Goal: Find contact information: Find contact information

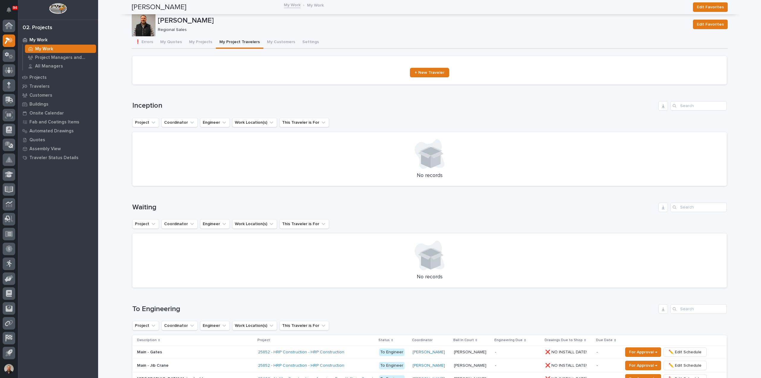
scroll to position [469, 0]
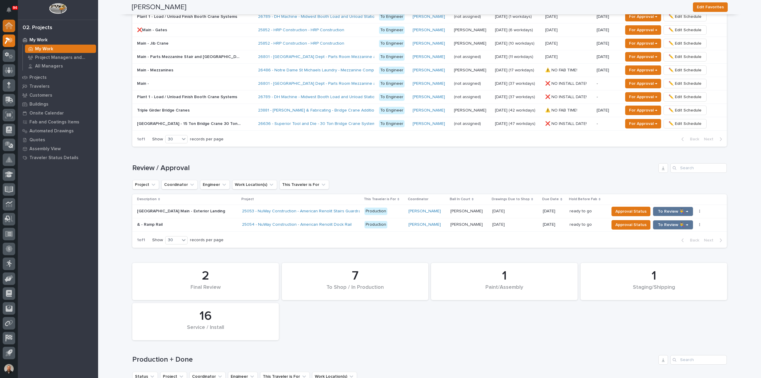
click at [8, 26] on icon at bounding box center [9, 26] width 6 height 6
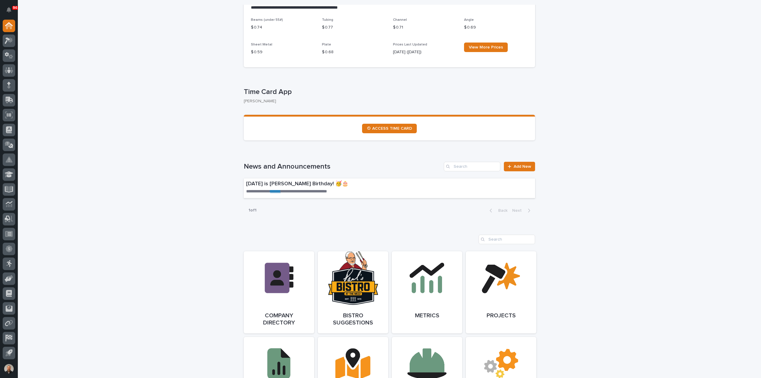
scroll to position [327, 0]
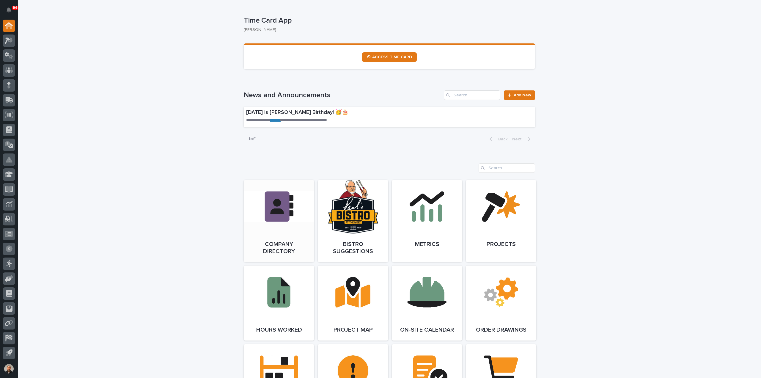
click at [274, 211] on link "Open Link" at bounding box center [279, 221] width 70 height 82
click at [8, 40] on icon at bounding box center [7, 40] width 5 height 7
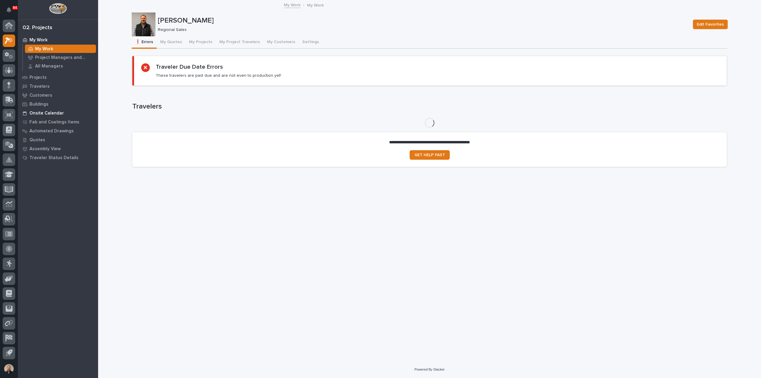
click at [43, 113] on p "Onsite Calendar" at bounding box center [46, 113] width 34 height 5
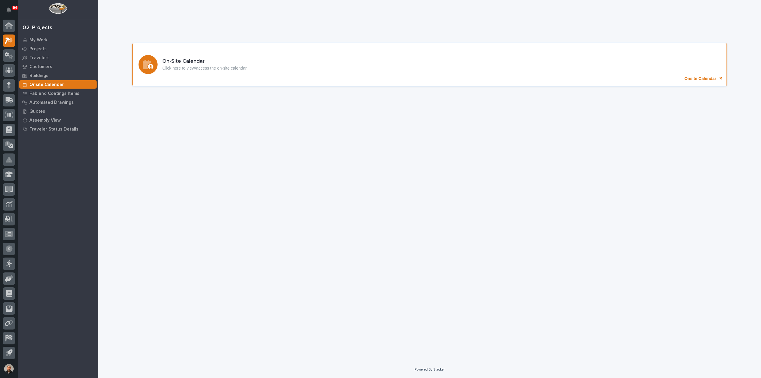
click at [691, 78] on p "Onsite Calendar" at bounding box center [700, 78] width 32 height 5
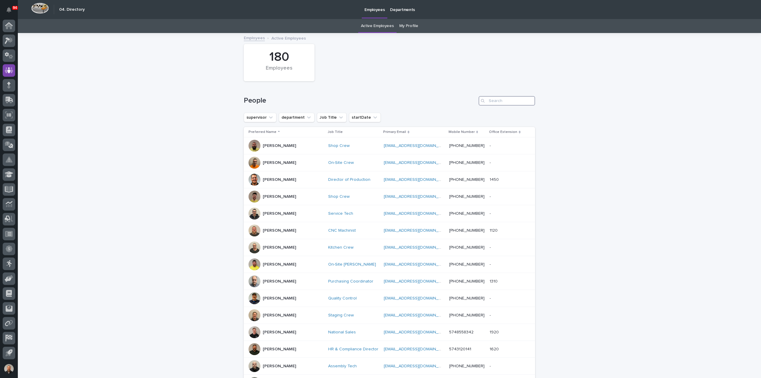
click at [494, 102] on input "Search" at bounding box center [506, 101] width 56 height 10
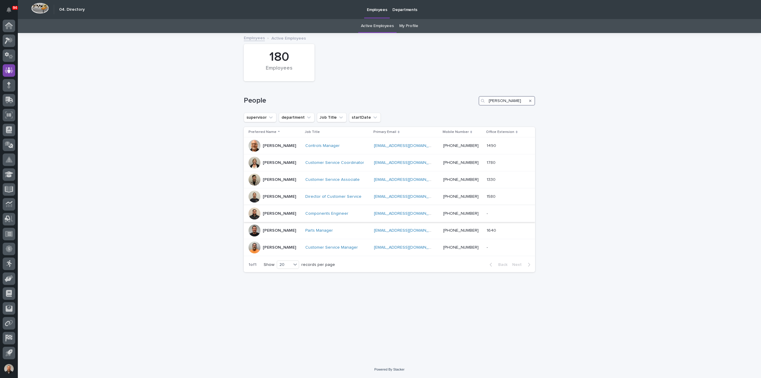
type input "josh"
click at [254, 212] on div at bounding box center [254, 213] width 12 height 12
